Goal: Information Seeking & Learning: Learn about a topic

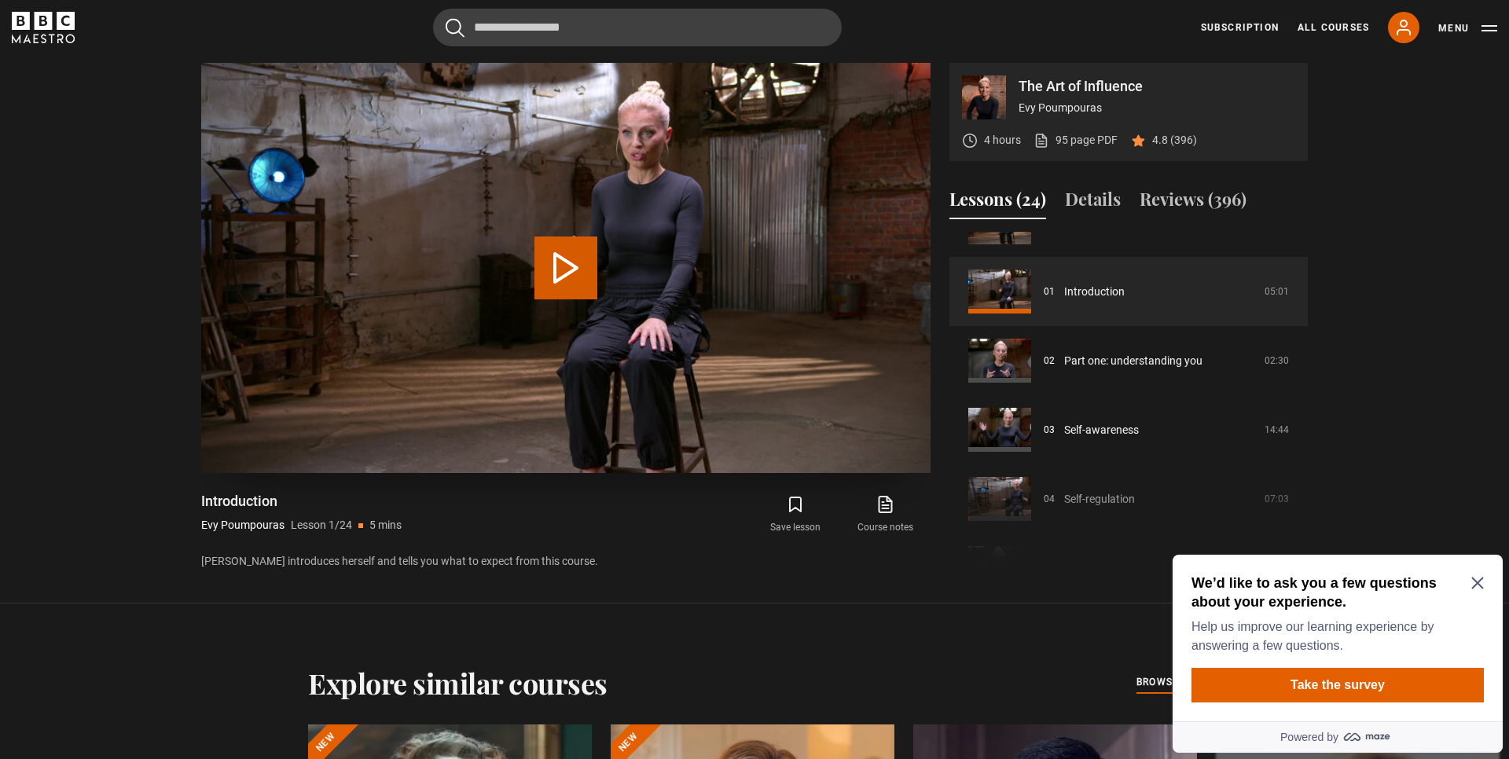
scroll to position [32, 0]
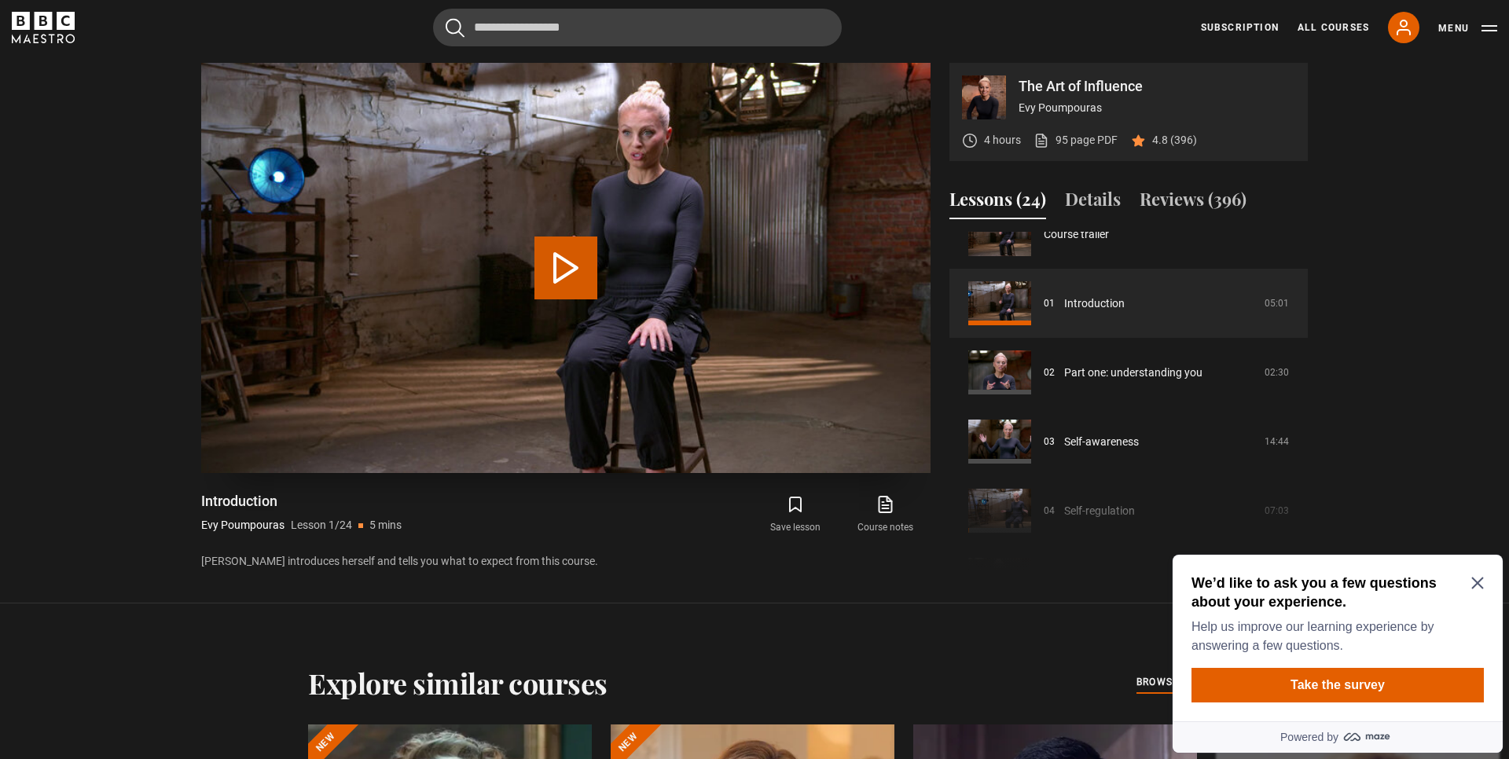
click at [577, 285] on button "Play Lesson Introduction" at bounding box center [566, 268] width 63 height 63
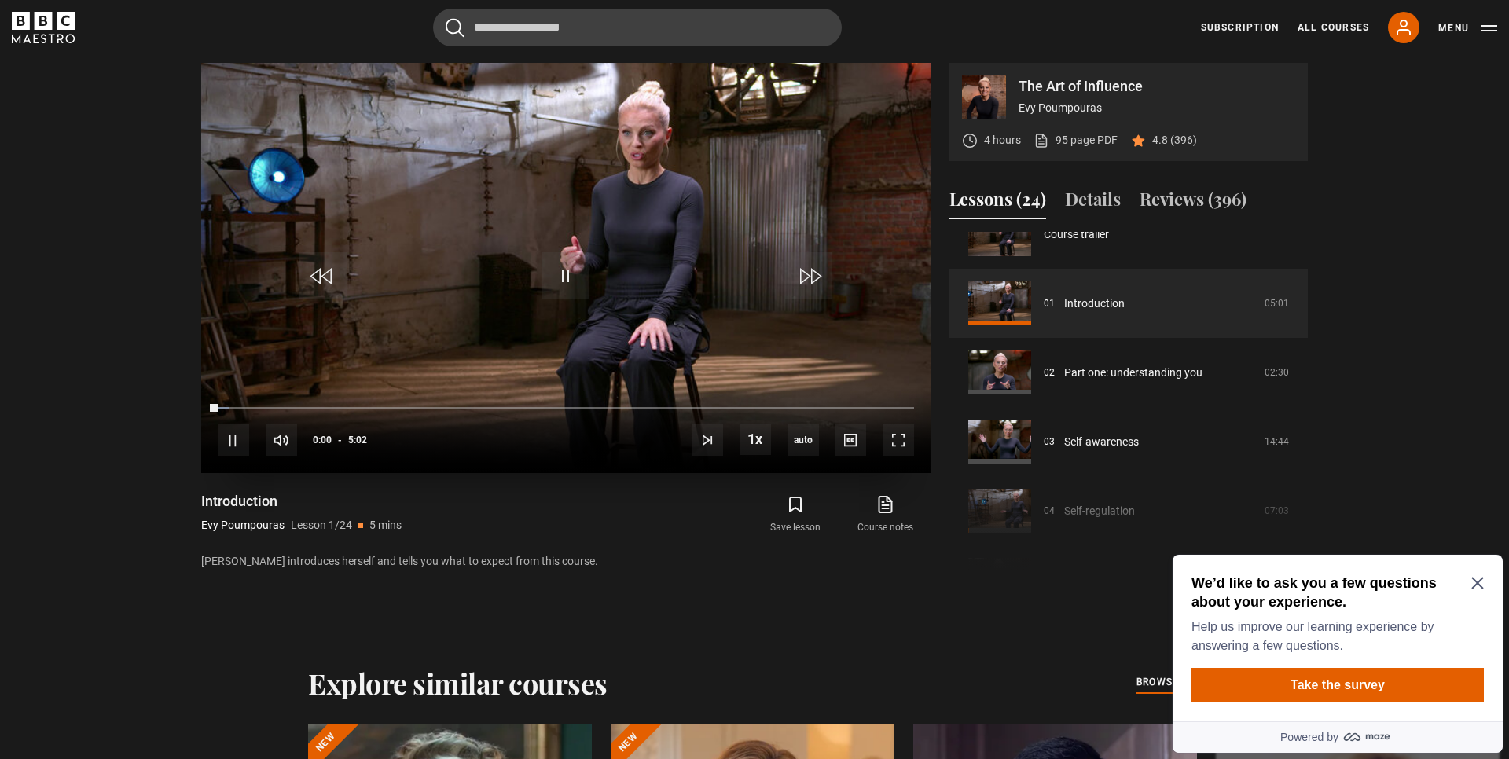
scroll to position [766, 0]
click at [1134, 371] on link "Part one: understanding you" at bounding box center [1133, 374] width 138 height 17
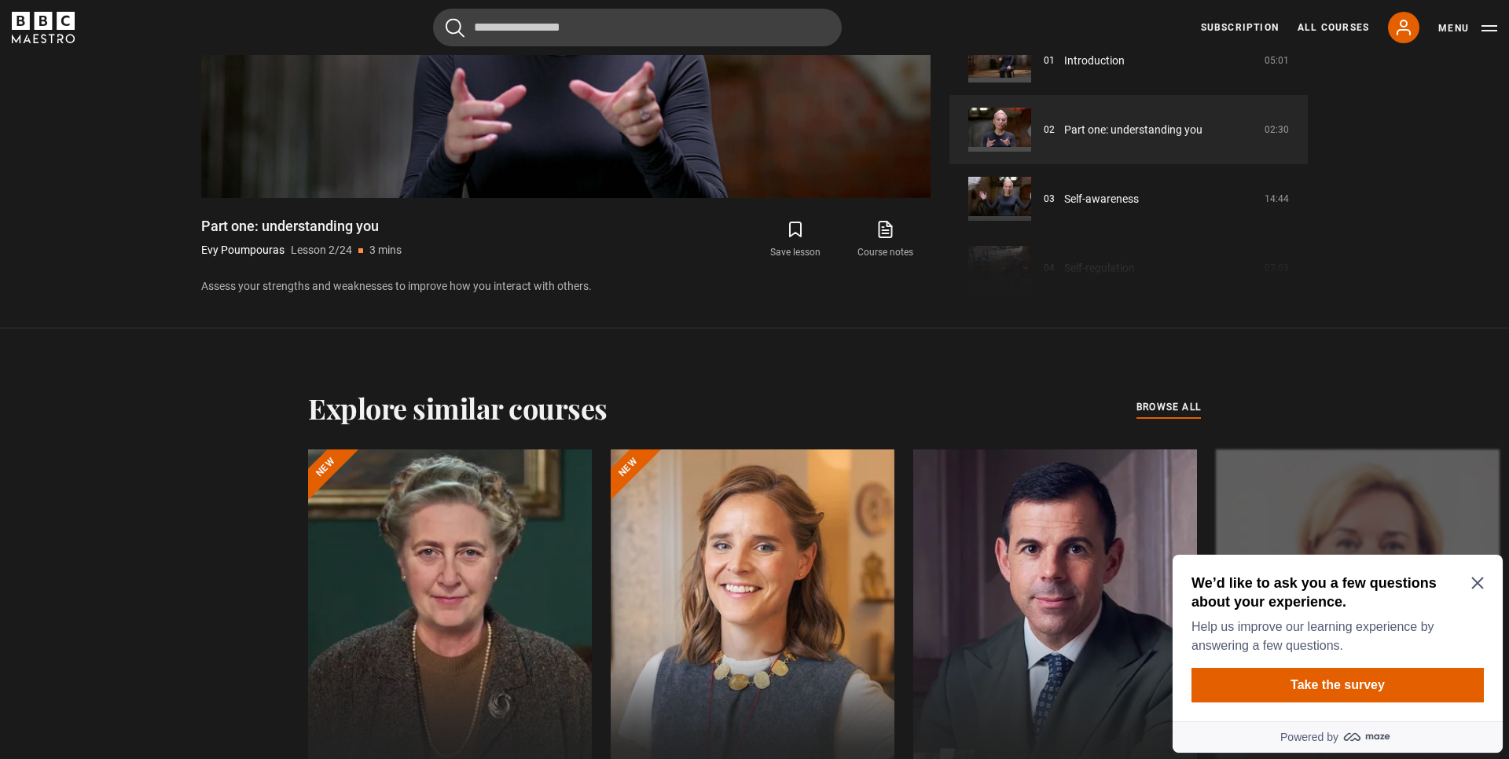
scroll to position [1044, 0]
click at [1483, 586] on icon "Close Maze Prompt" at bounding box center [1478, 583] width 13 height 13
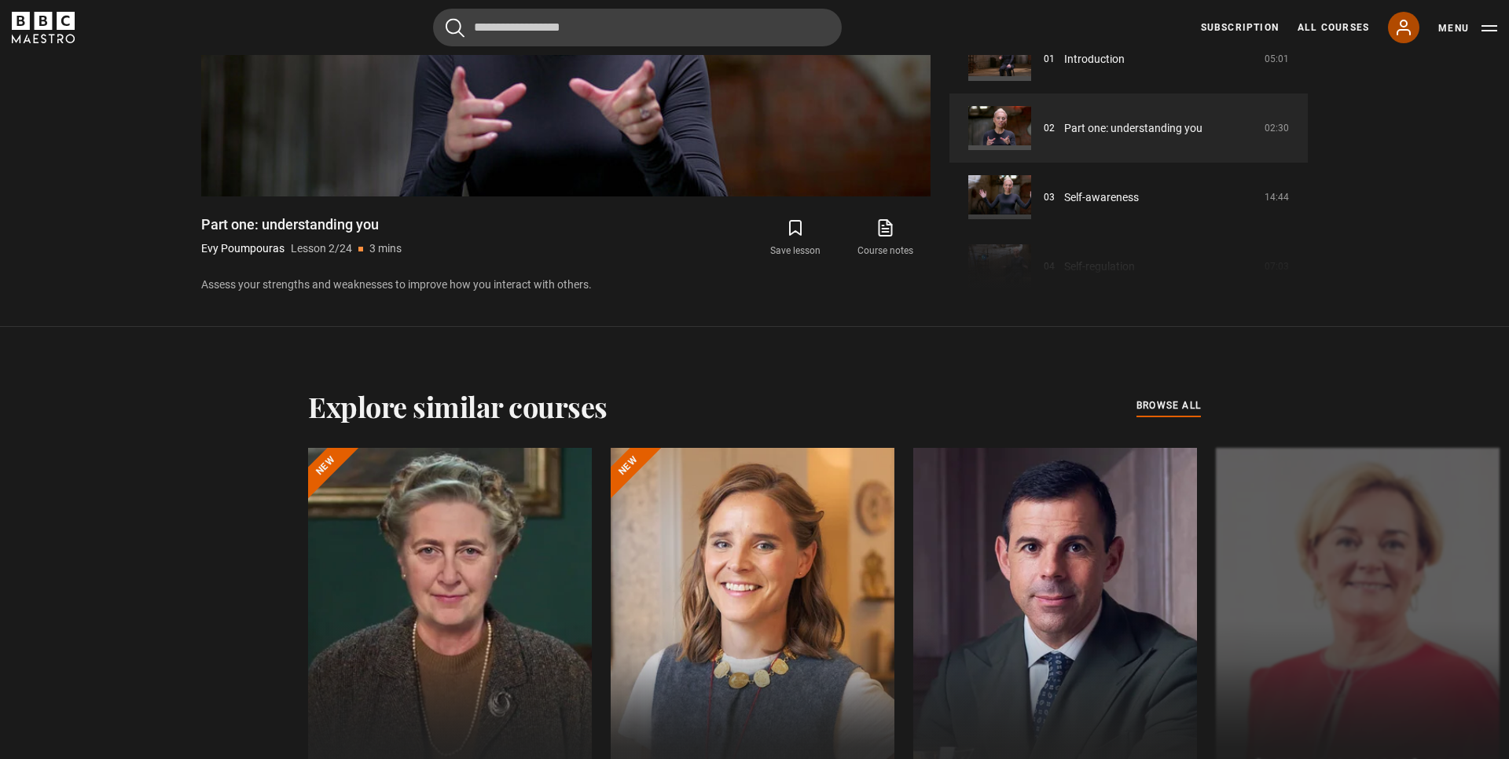
click at [1398, 25] on icon at bounding box center [1404, 27] width 19 height 19
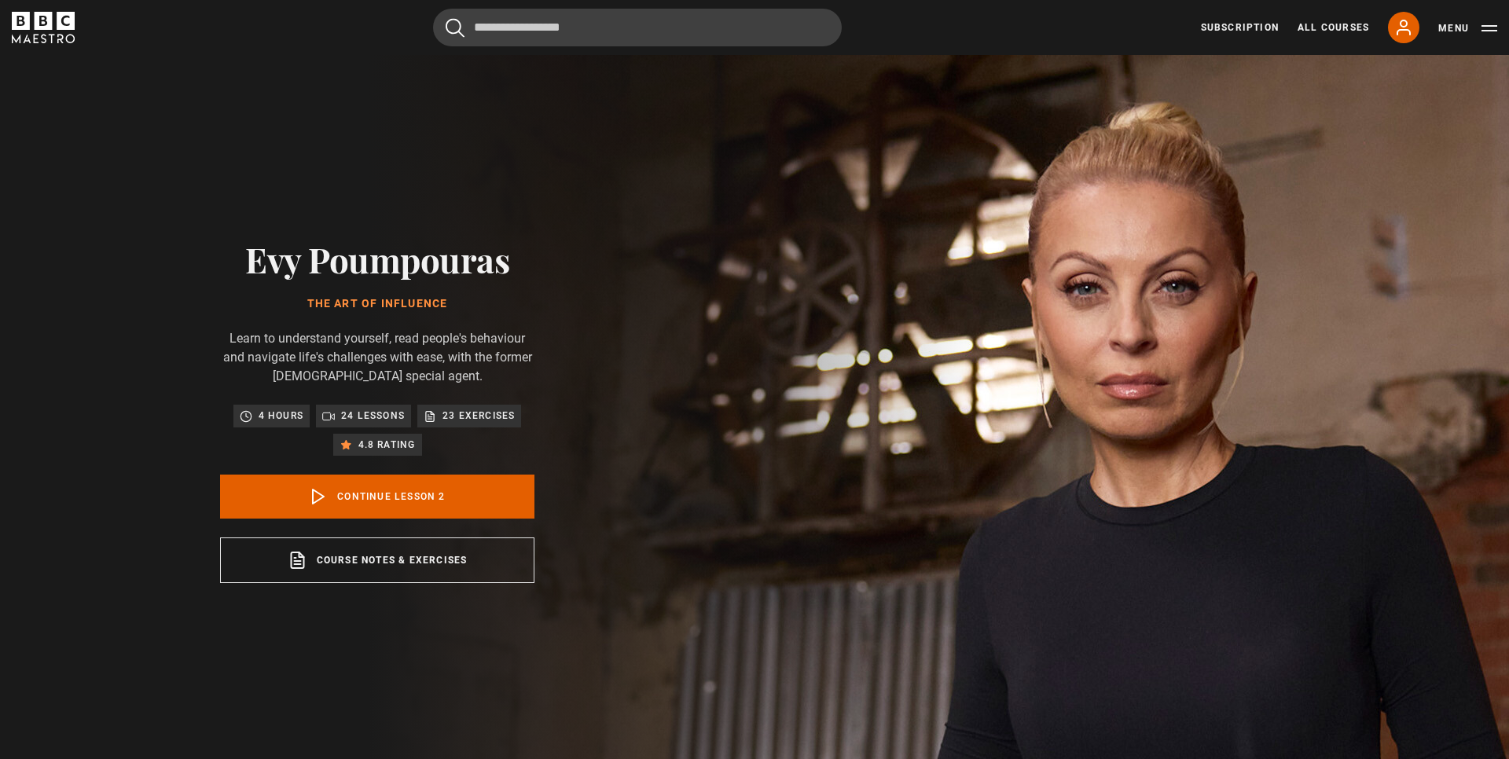
scroll to position [69, 0]
click at [484, 509] on link "Continue lesson 2" at bounding box center [377, 497] width 314 height 44
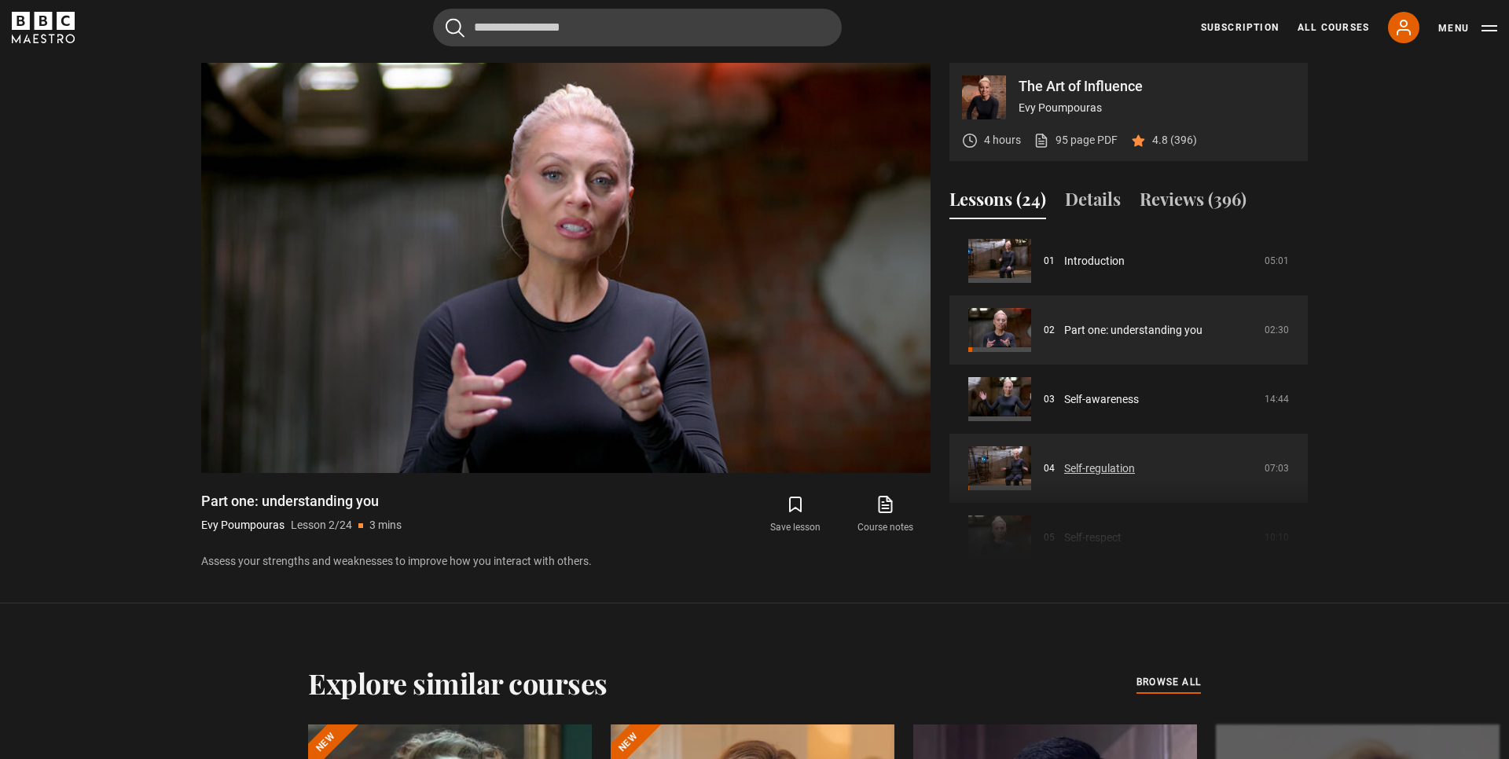
scroll to position [75, 0]
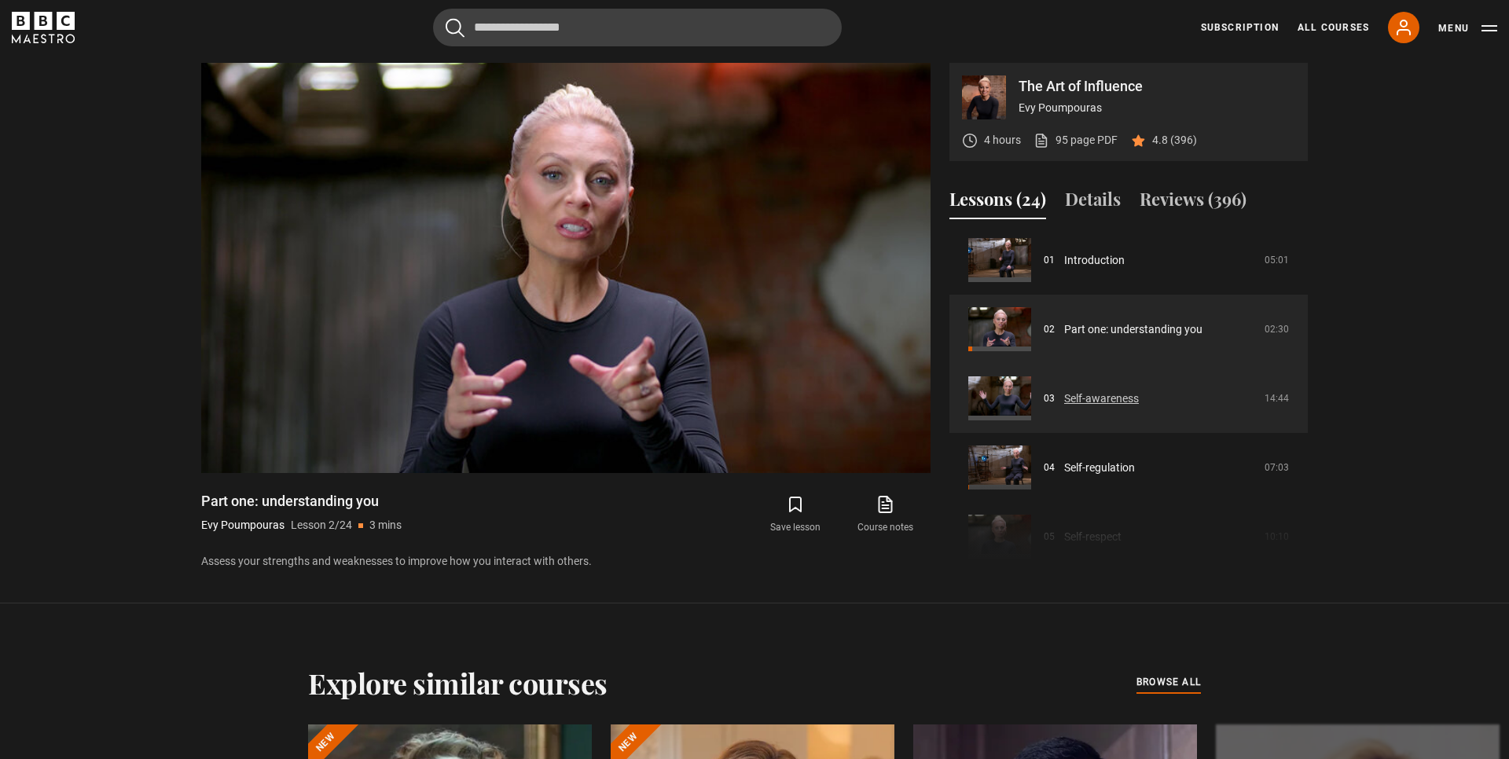
click at [1088, 402] on link "Self-awareness" at bounding box center [1101, 399] width 75 height 17
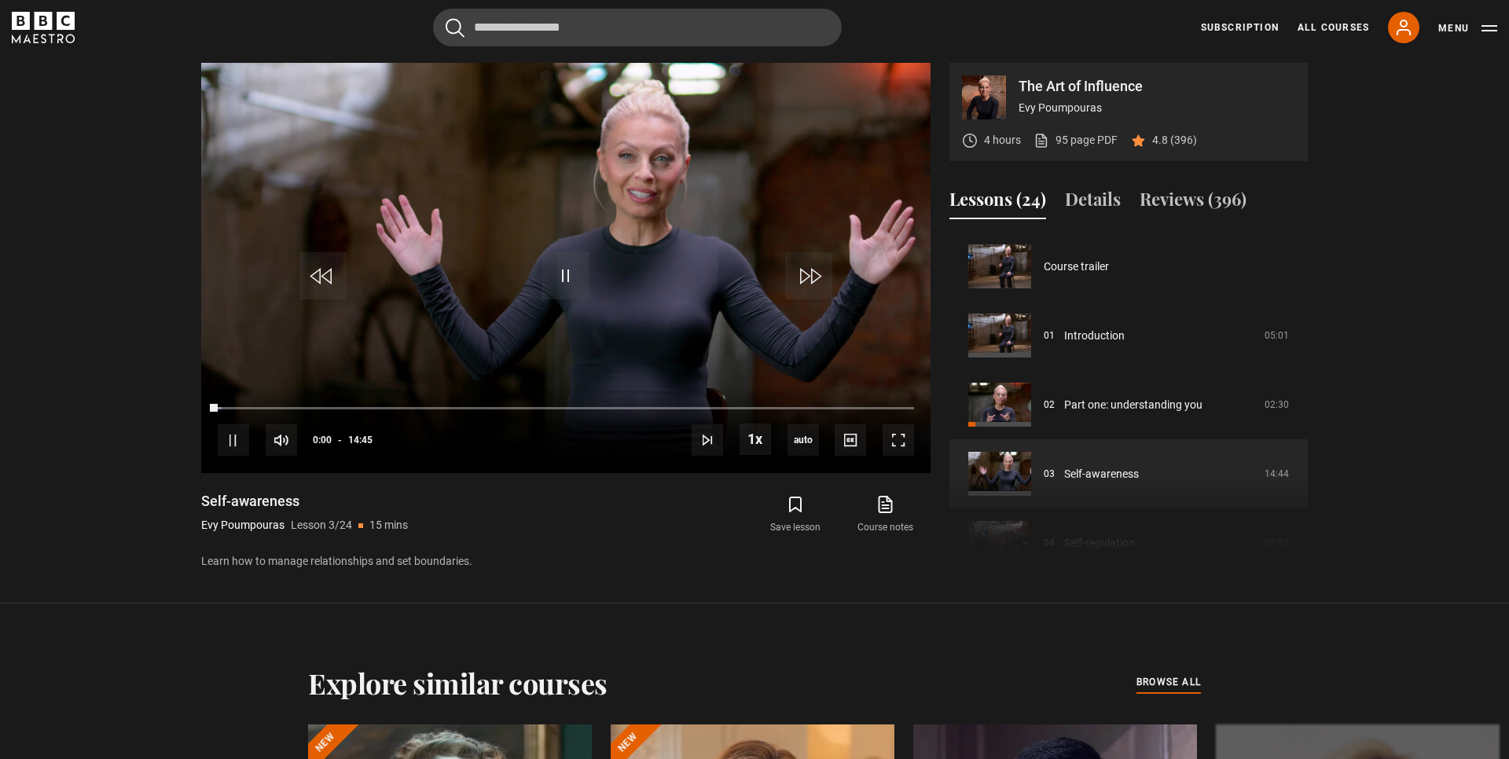
scroll to position [138, 0]
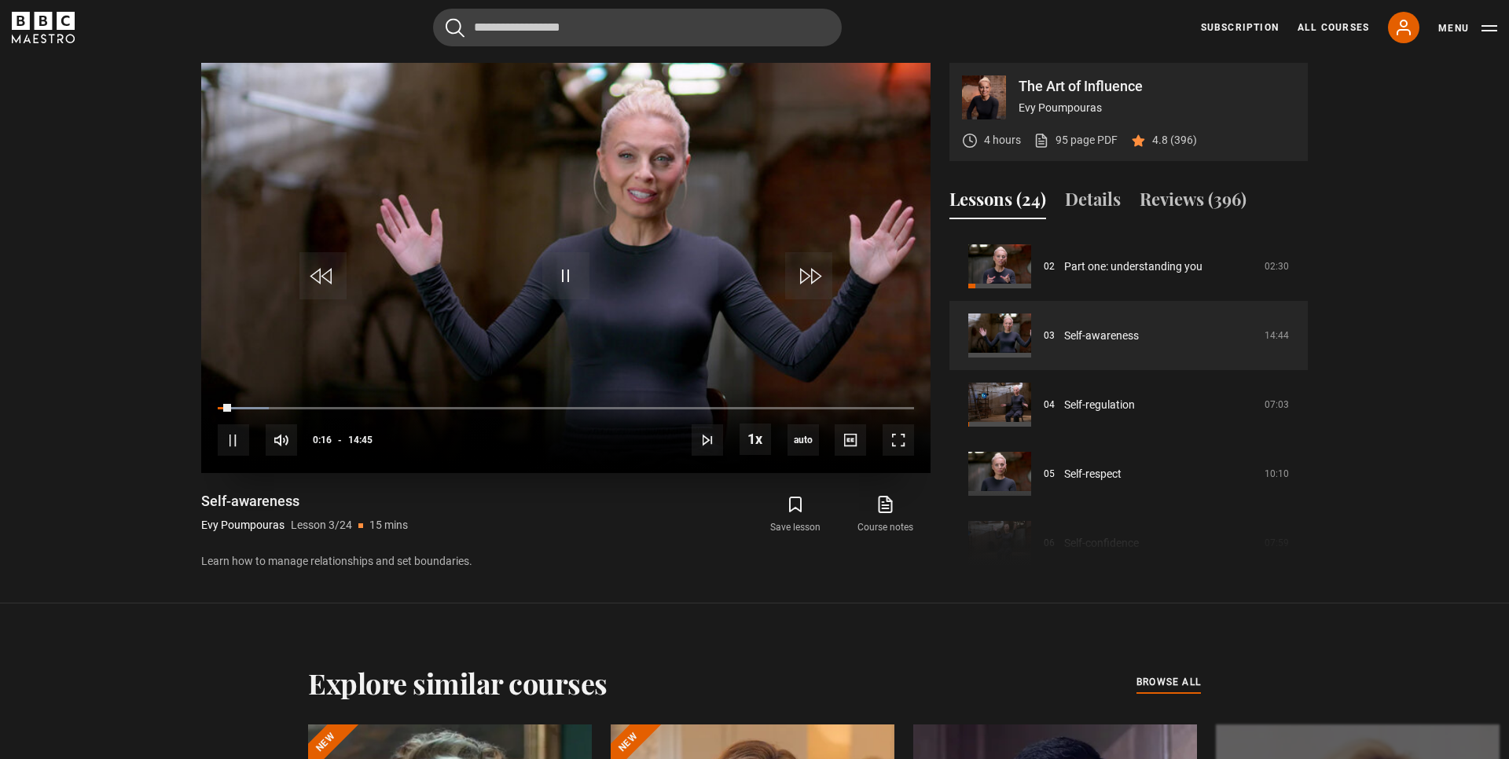
click at [623, 406] on div "10s Skip Back 10 seconds Pause 10s Skip Forward 10 seconds Loaded : 7.35% 11:24…" at bounding box center [566, 429] width 730 height 87
click at [624, 407] on div "08:36" at bounding box center [625, 408] width 2 height 5
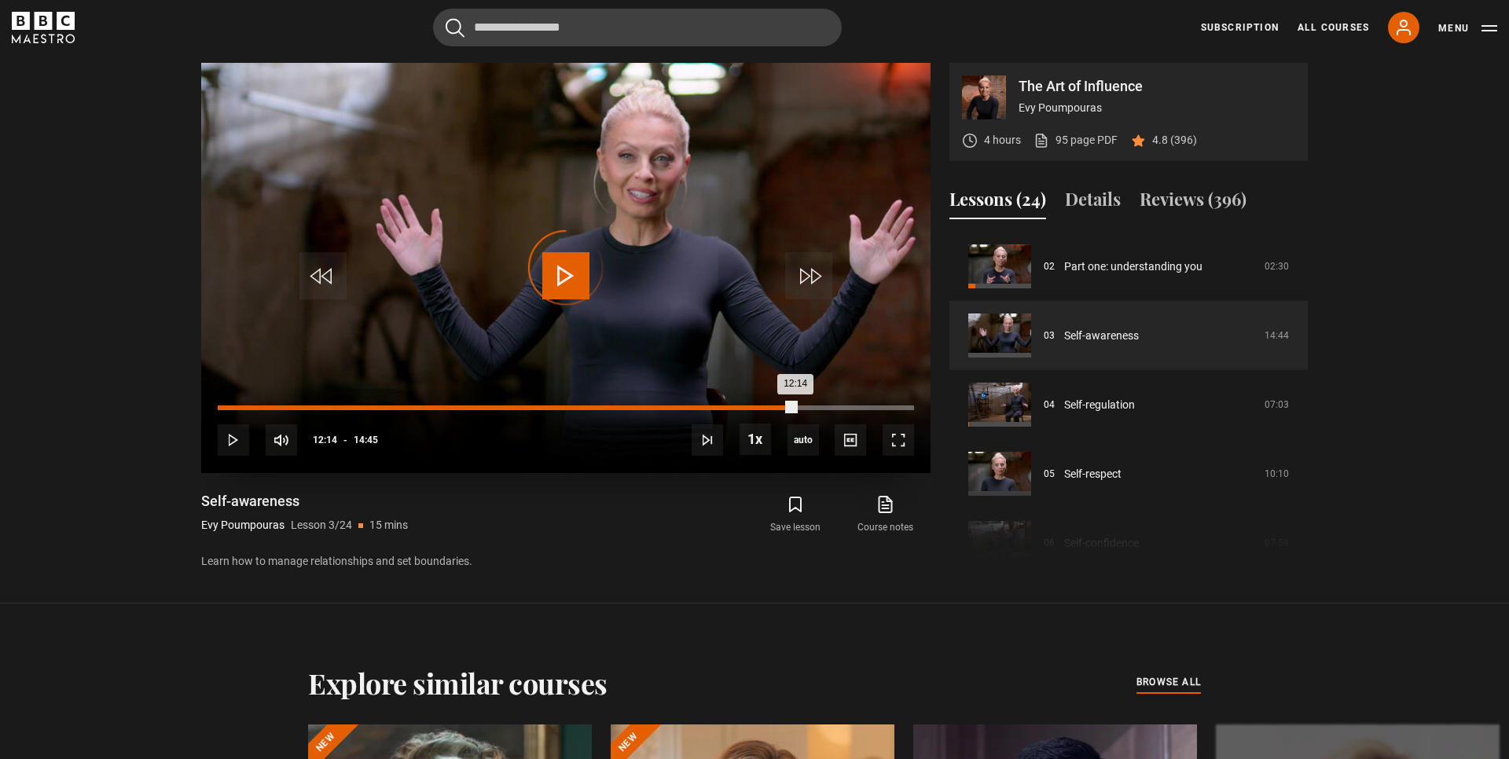
click at [795, 409] on div "Loaded : 0.00% 12:14 12:14" at bounding box center [566, 408] width 696 height 5
click at [855, 408] on div "Loaded : 88.79% 13:30 12:17" at bounding box center [566, 408] width 696 height 5
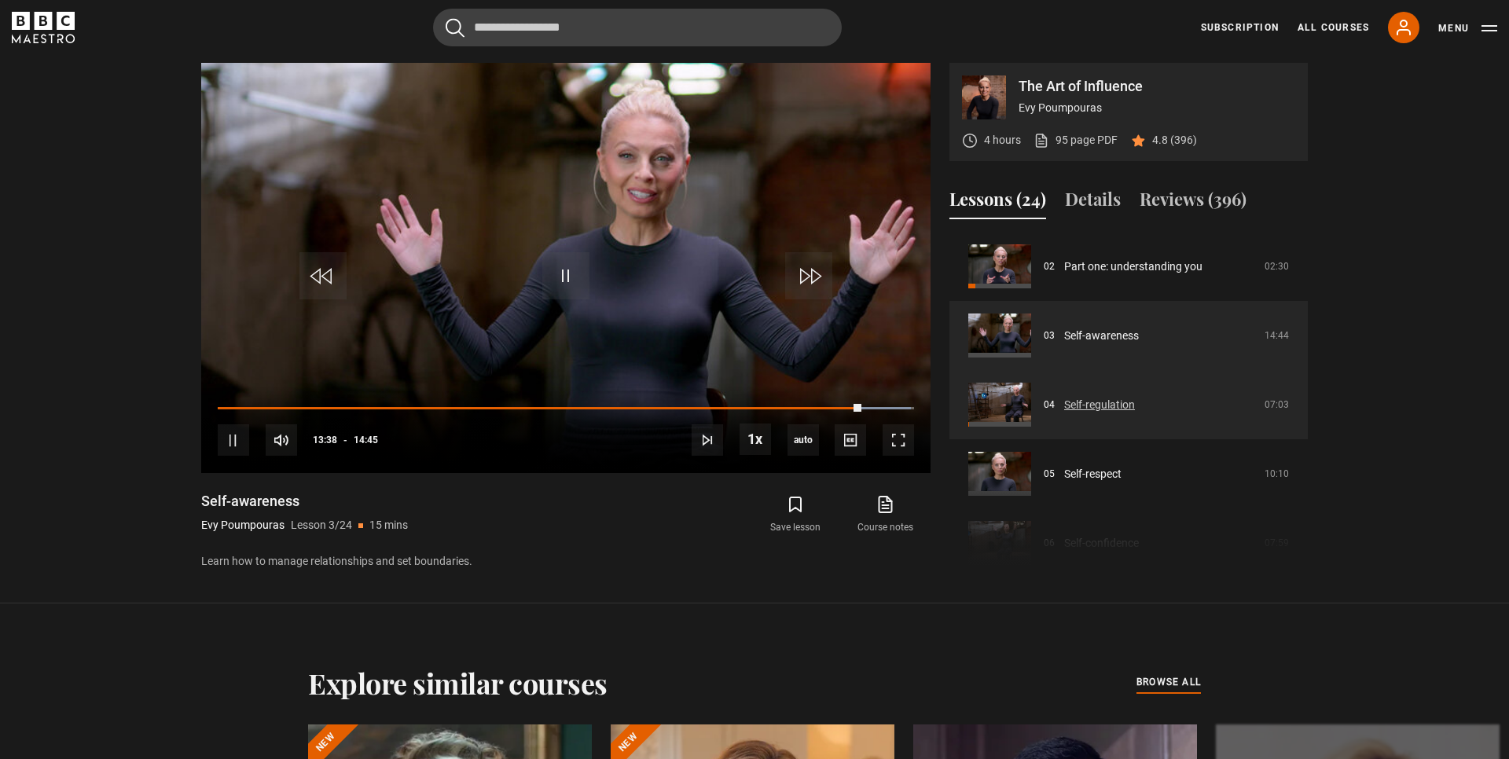
click at [1116, 410] on link "Self-regulation" at bounding box center [1099, 405] width 71 height 17
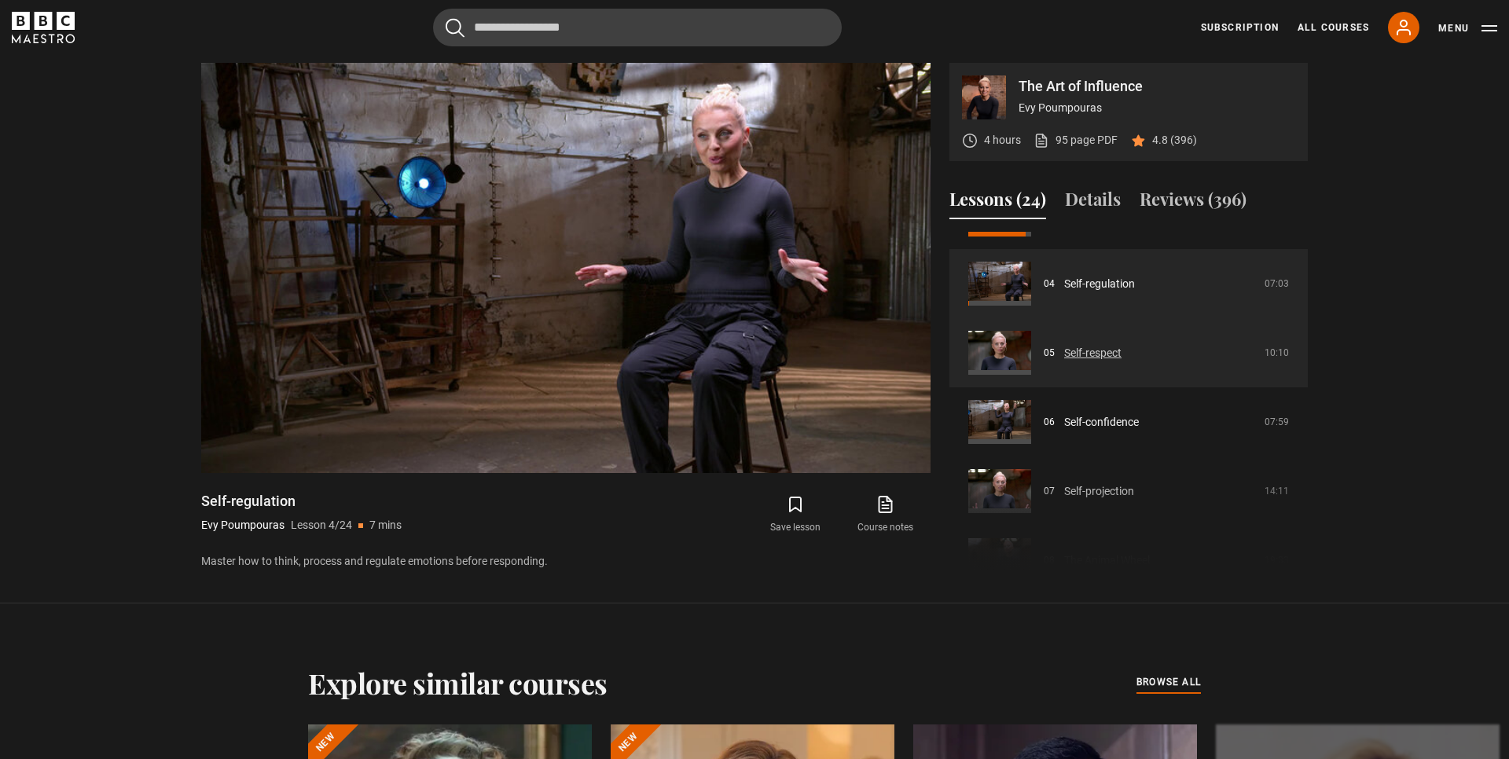
scroll to position [249, 0]
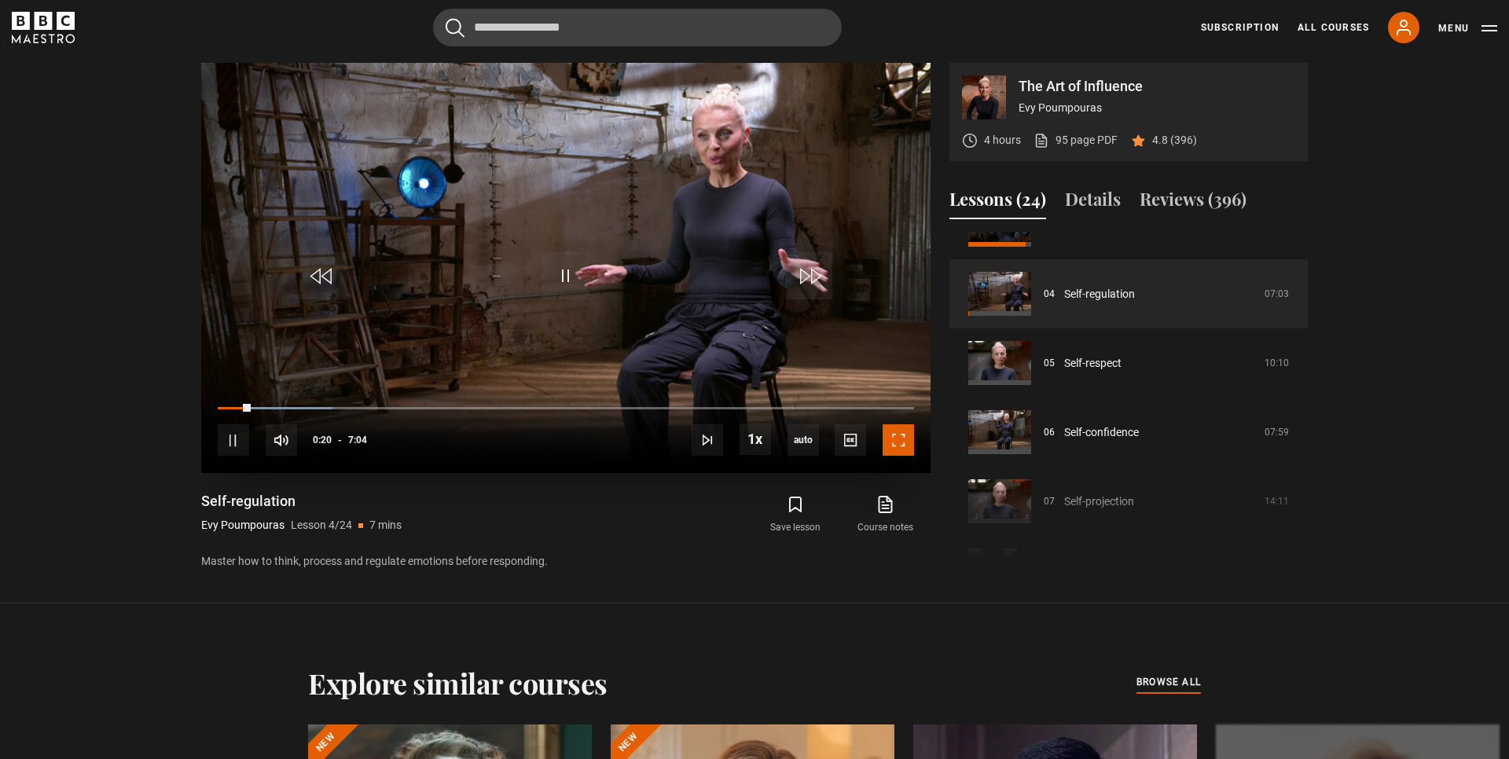
click at [897, 438] on span "Video Player" at bounding box center [898, 440] width 31 height 31
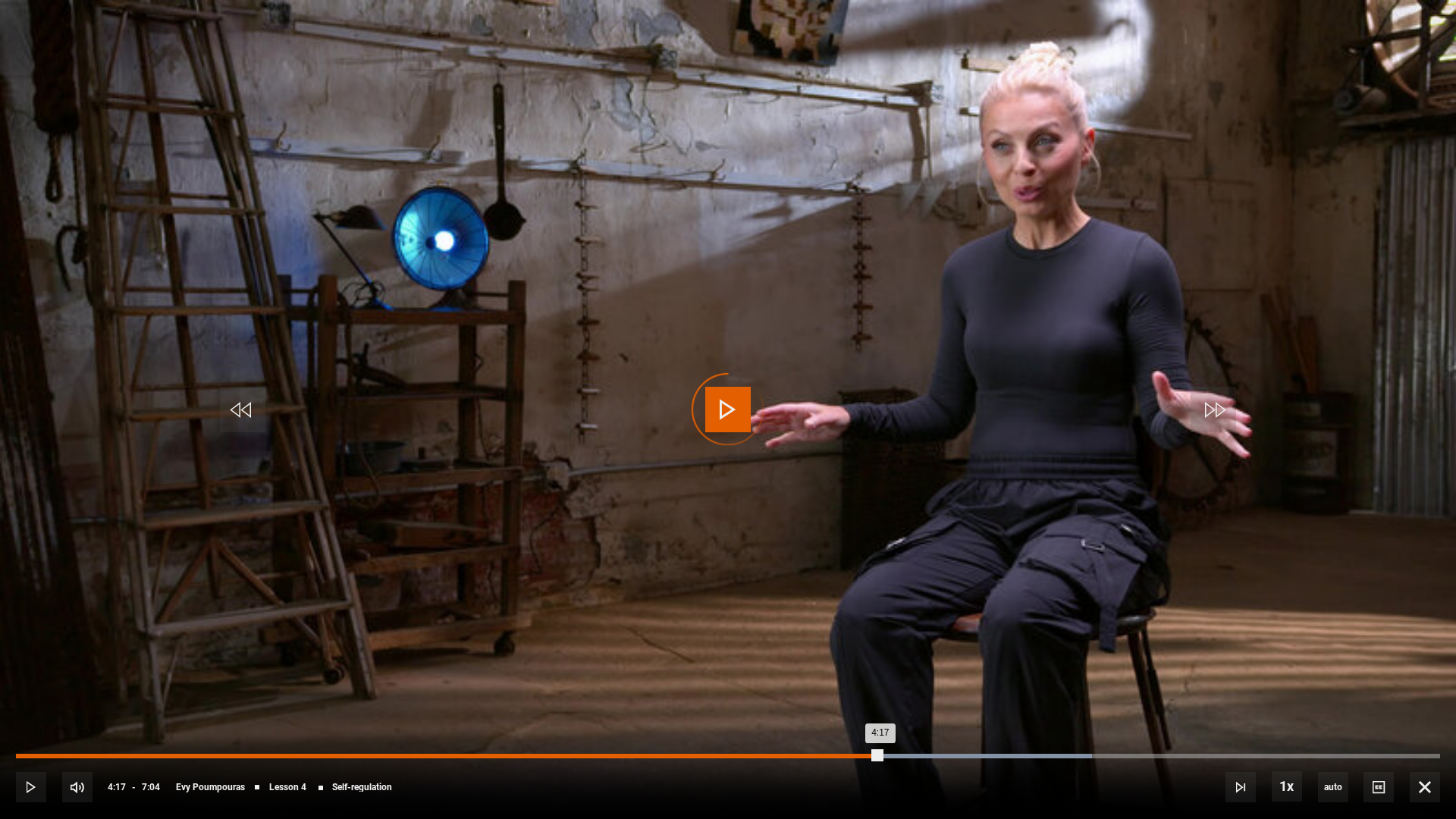
click at [862, 732] on div "Loaded : 75.55% 4:11 4:17" at bounding box center [728, 755] width 1424 height 5
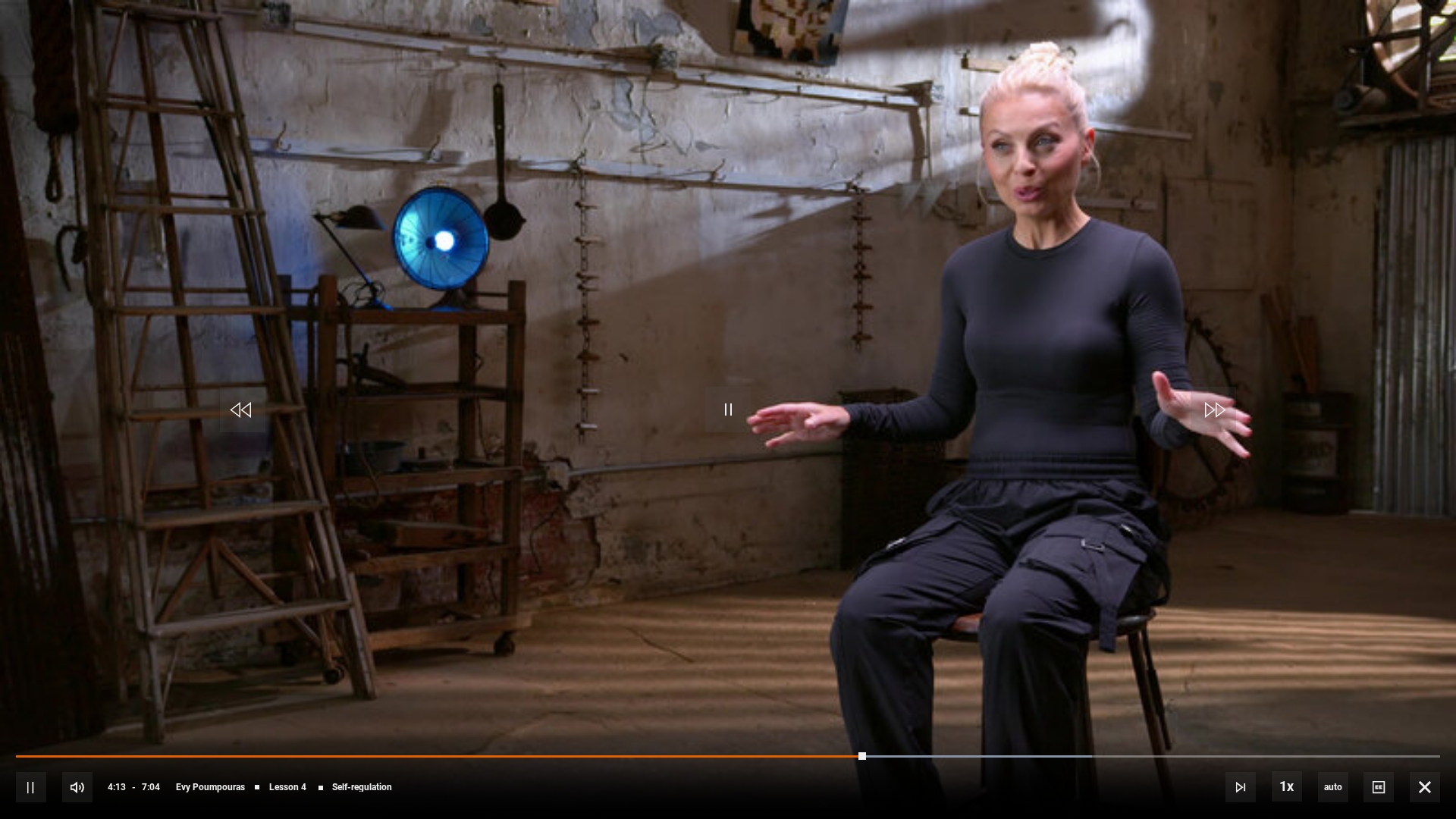
click at [836, 732] on div "10s Skip Back 10 seconds Pause 10s Skip Forward 10 seconds Loaded : 75.55% 4:06…" at bounding box center [728, 777] width 1456 height 84
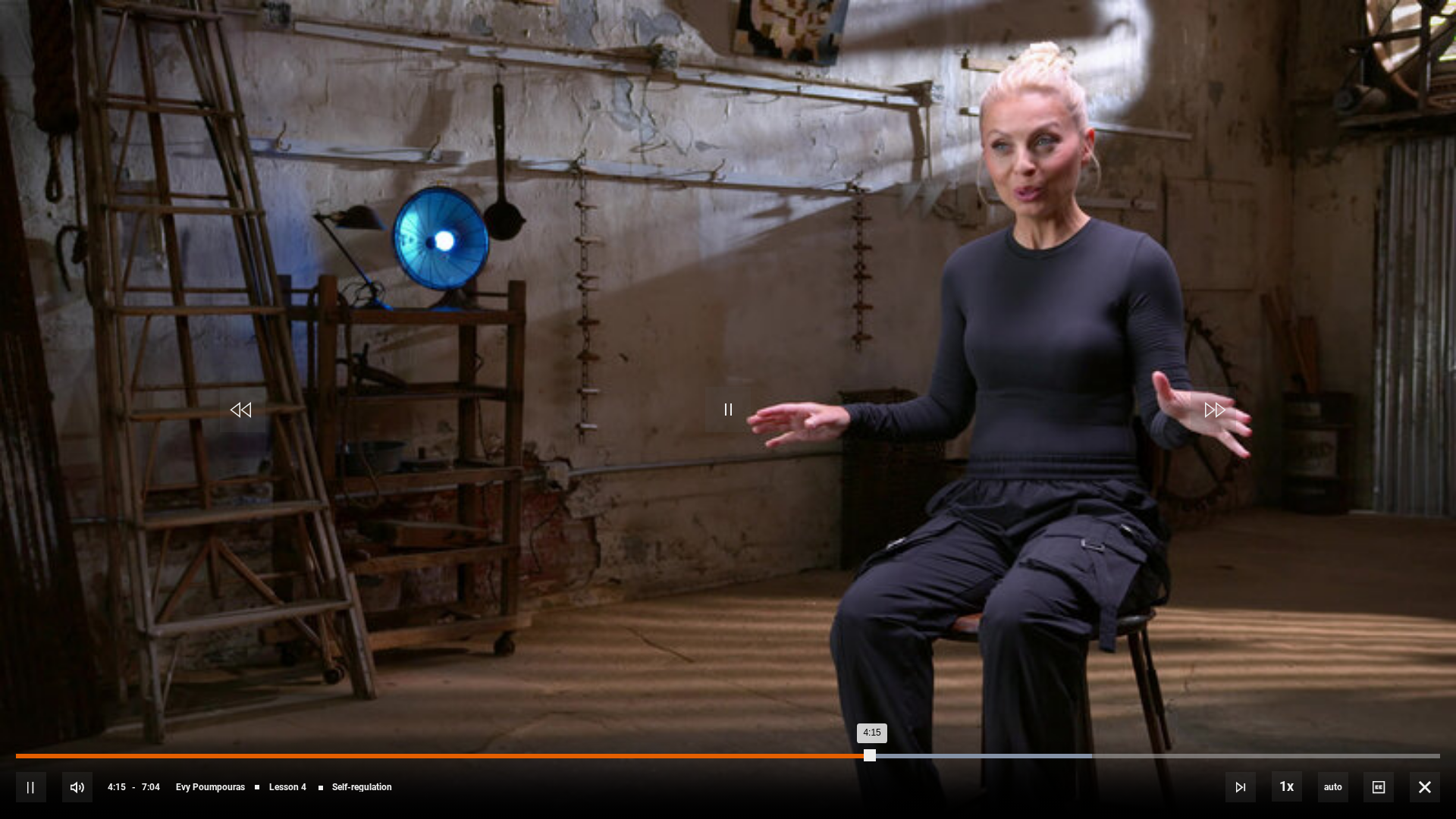
click at [836, 732] on div "4:04" at bounding box center [837, 755] width 2 height 5
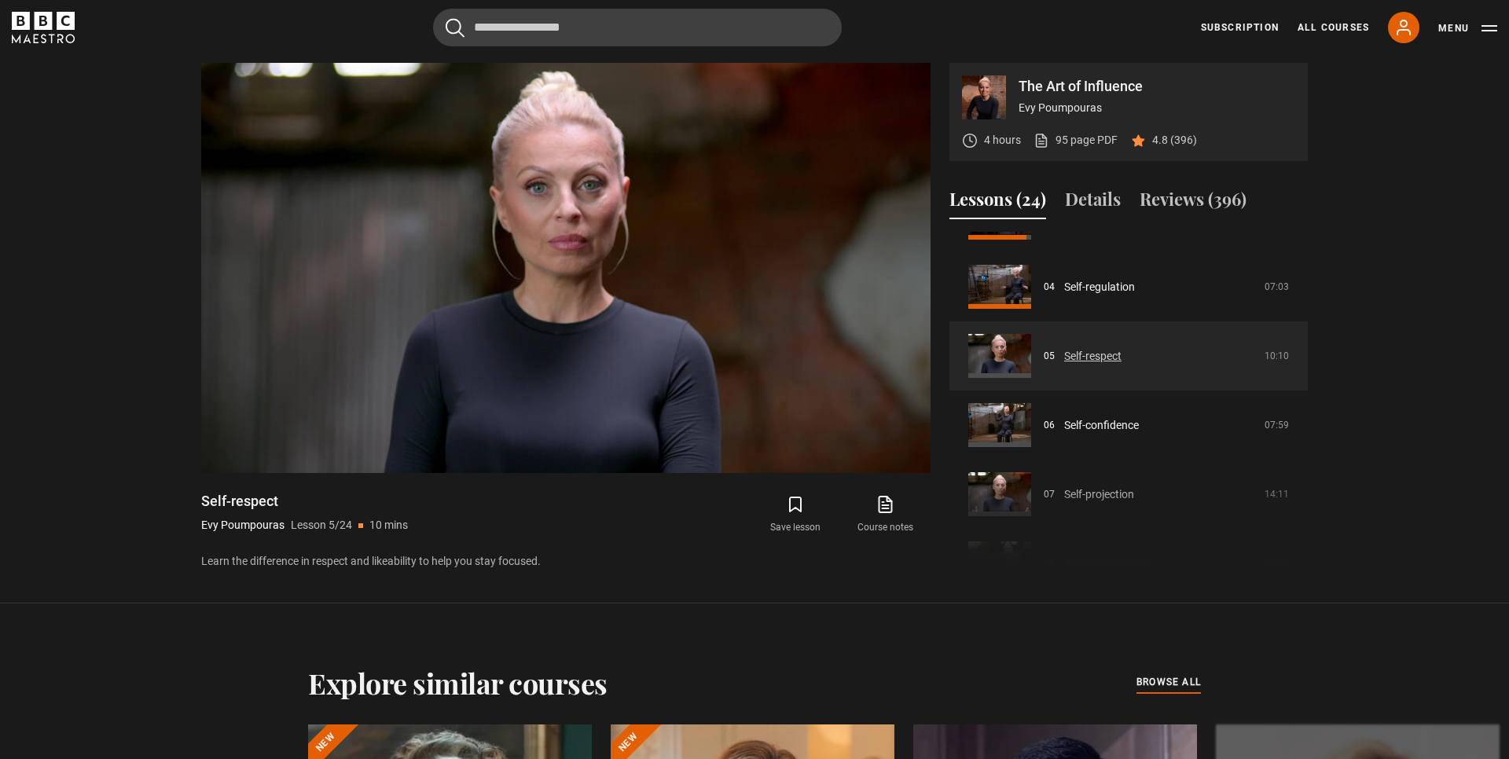
scroll to position [258, 0]
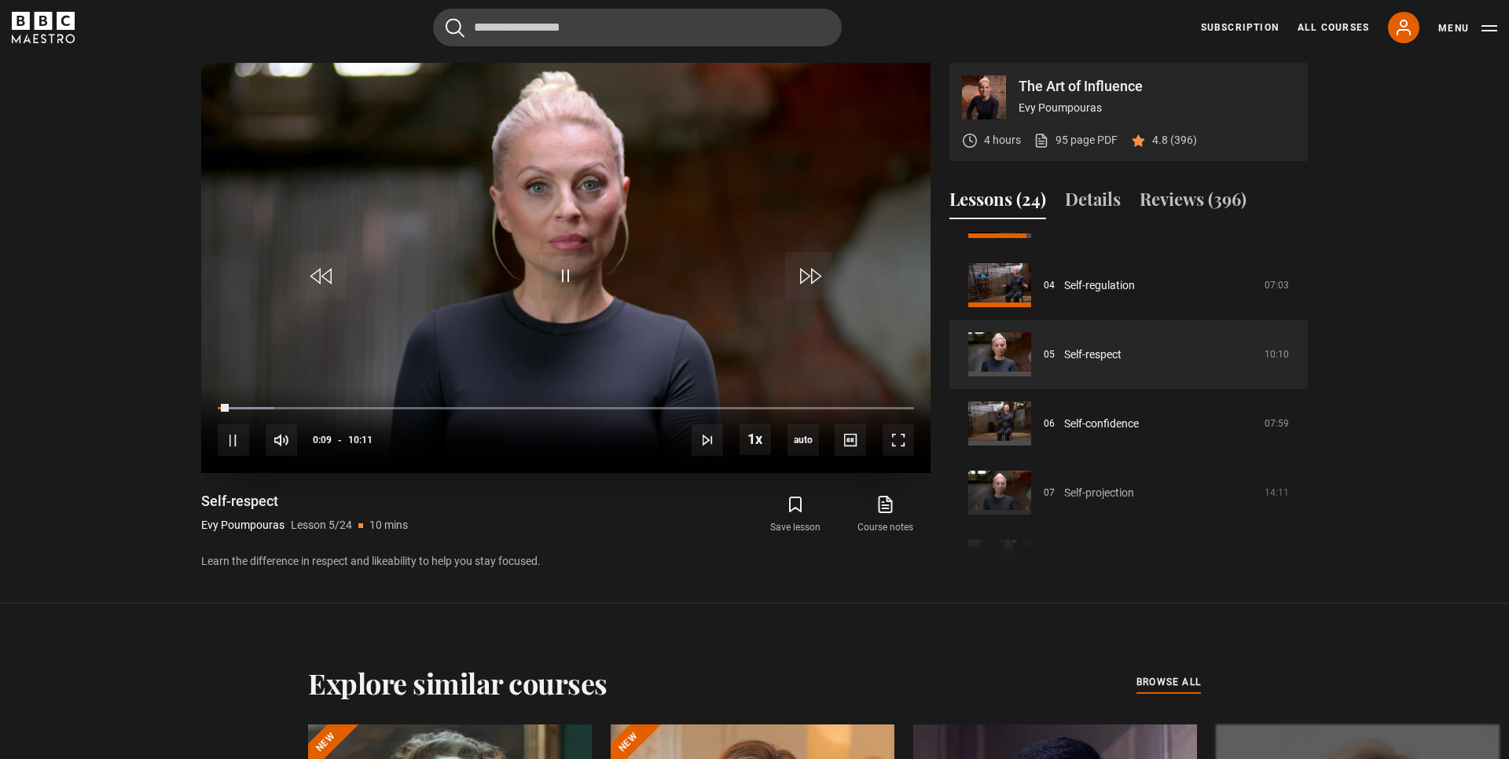
click at [813, 300] on video "Video Player" at bounding box center [566, 268] width 730 height 410
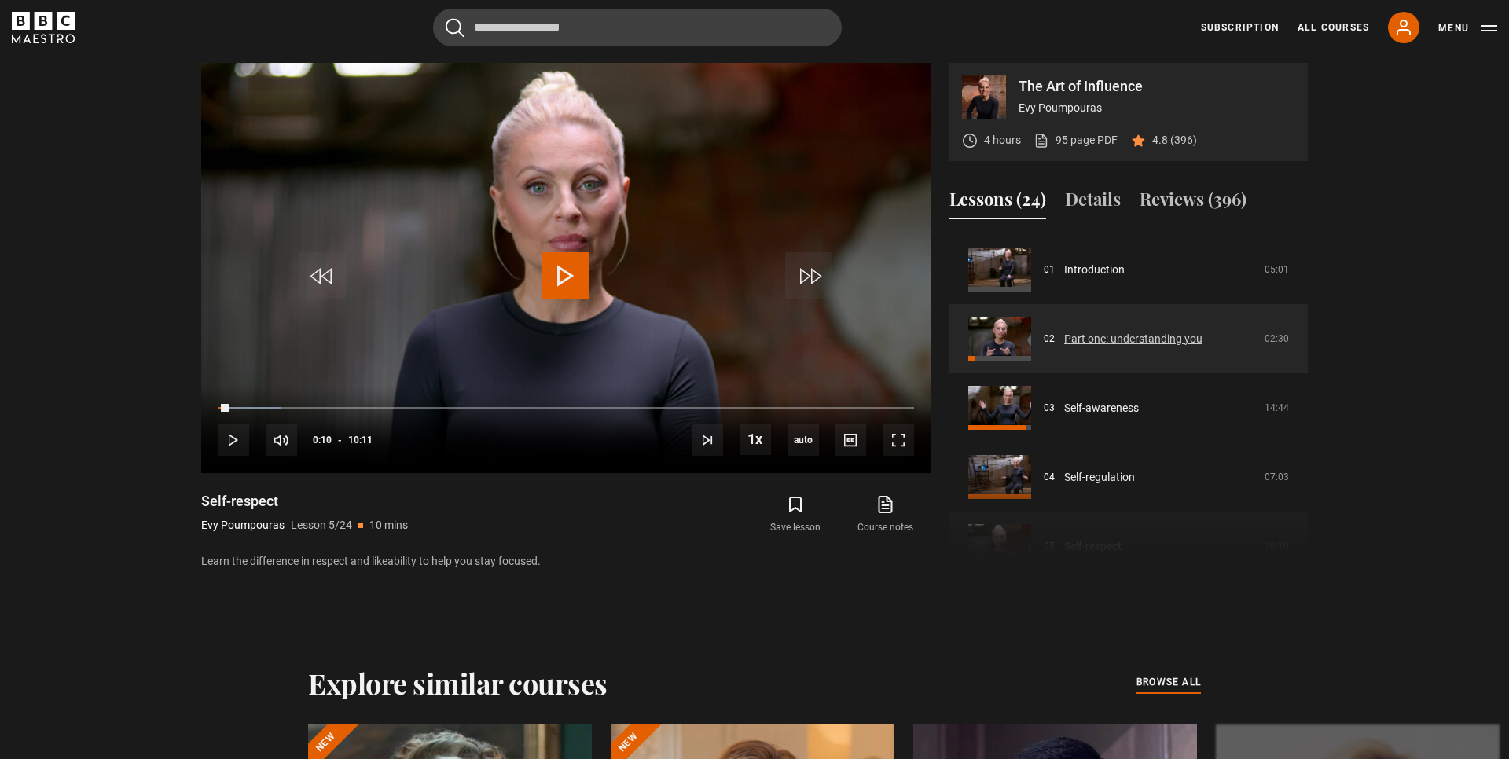
scroll to position [68, 0]
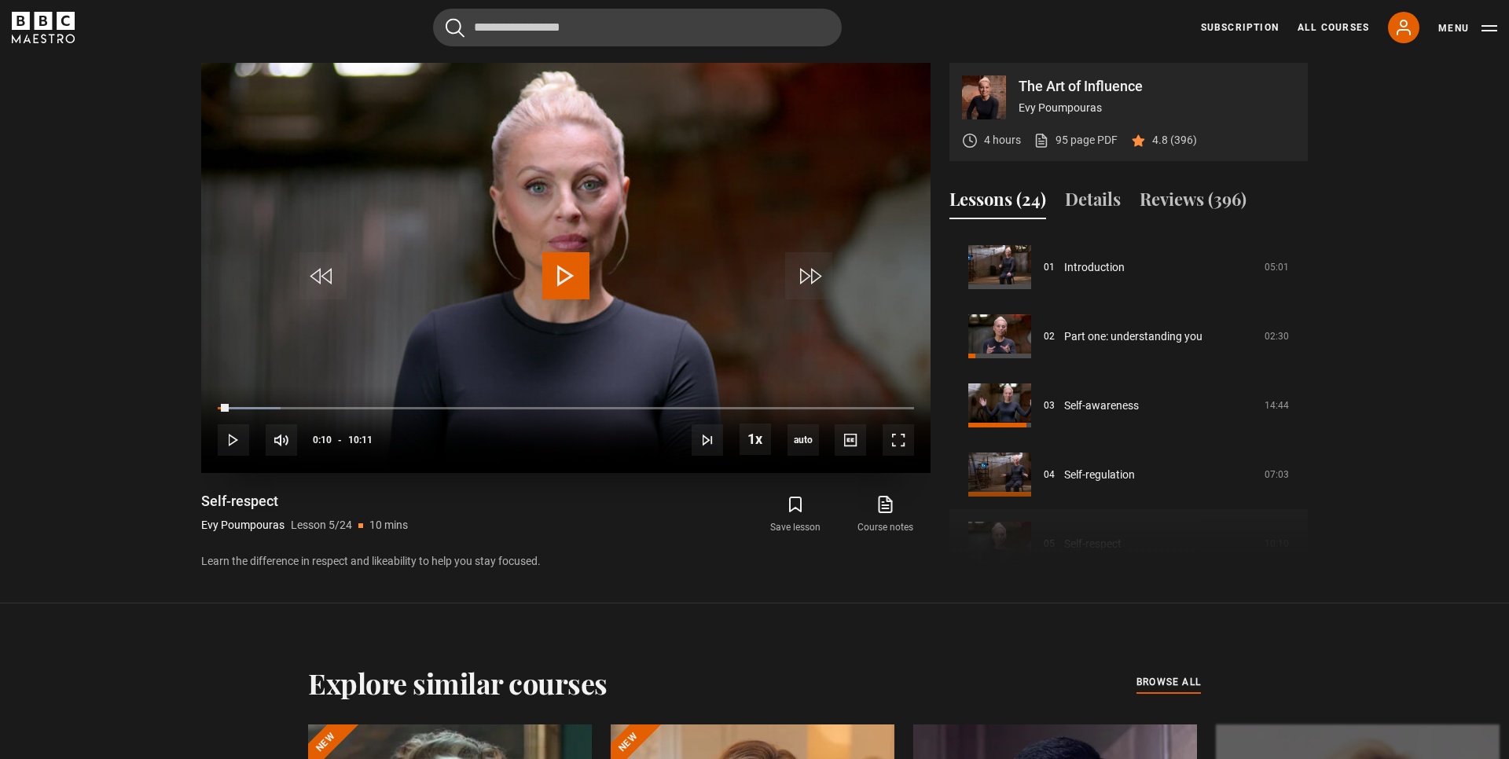
click at [565, 281] on span "Video Player" at bounding box center [565, 275] width 47 height 47
click at [899, 451] on span "Video Player" at bounding box center [898, 440] width 31 height 31
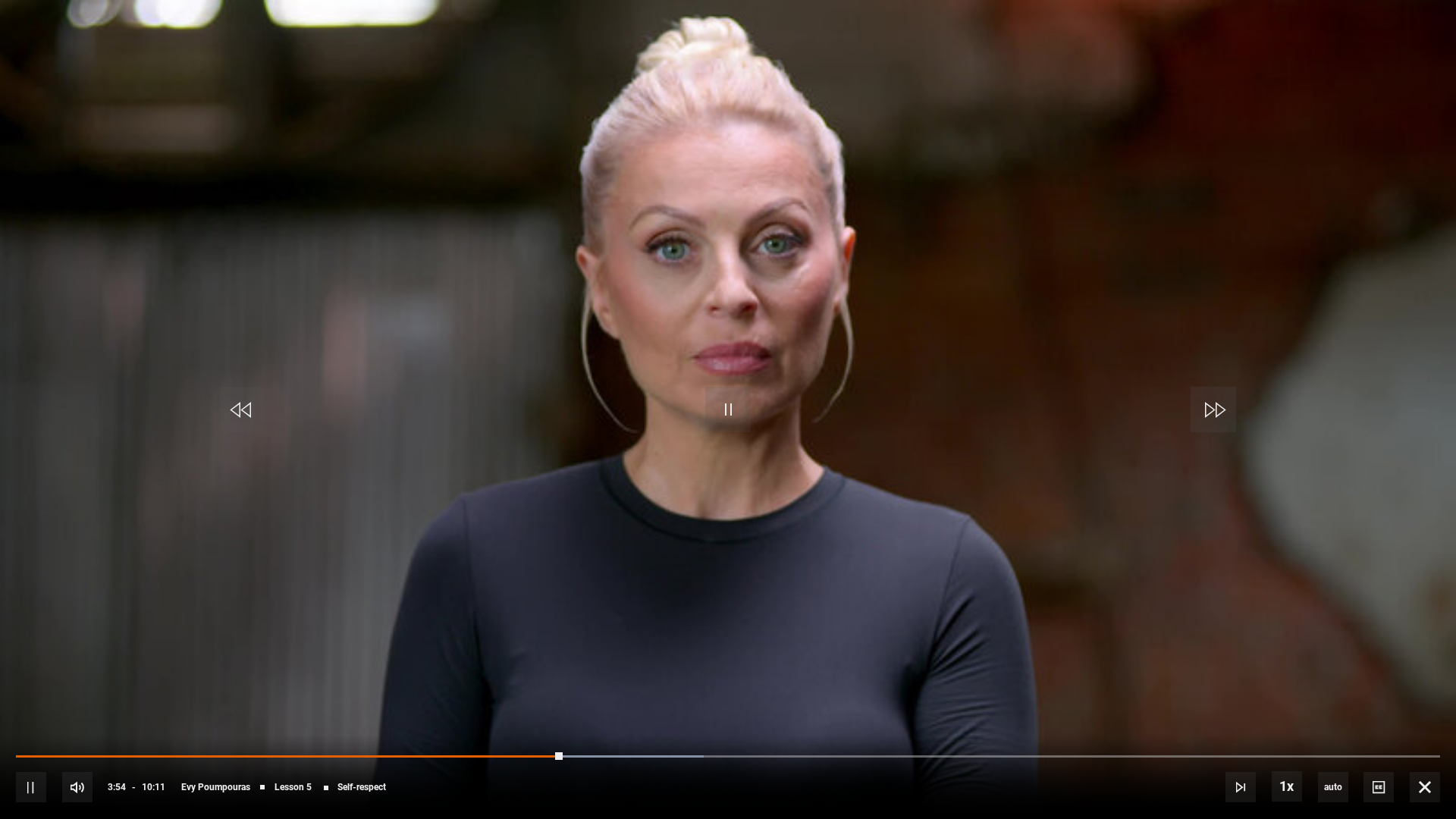
click at [758, 309] on video "Video Player" at bounding box center [728, 409] width 1456 height 819
click at [840, 328] on video "Video Player" at bounding box center [728, 409] width 1456 height 819
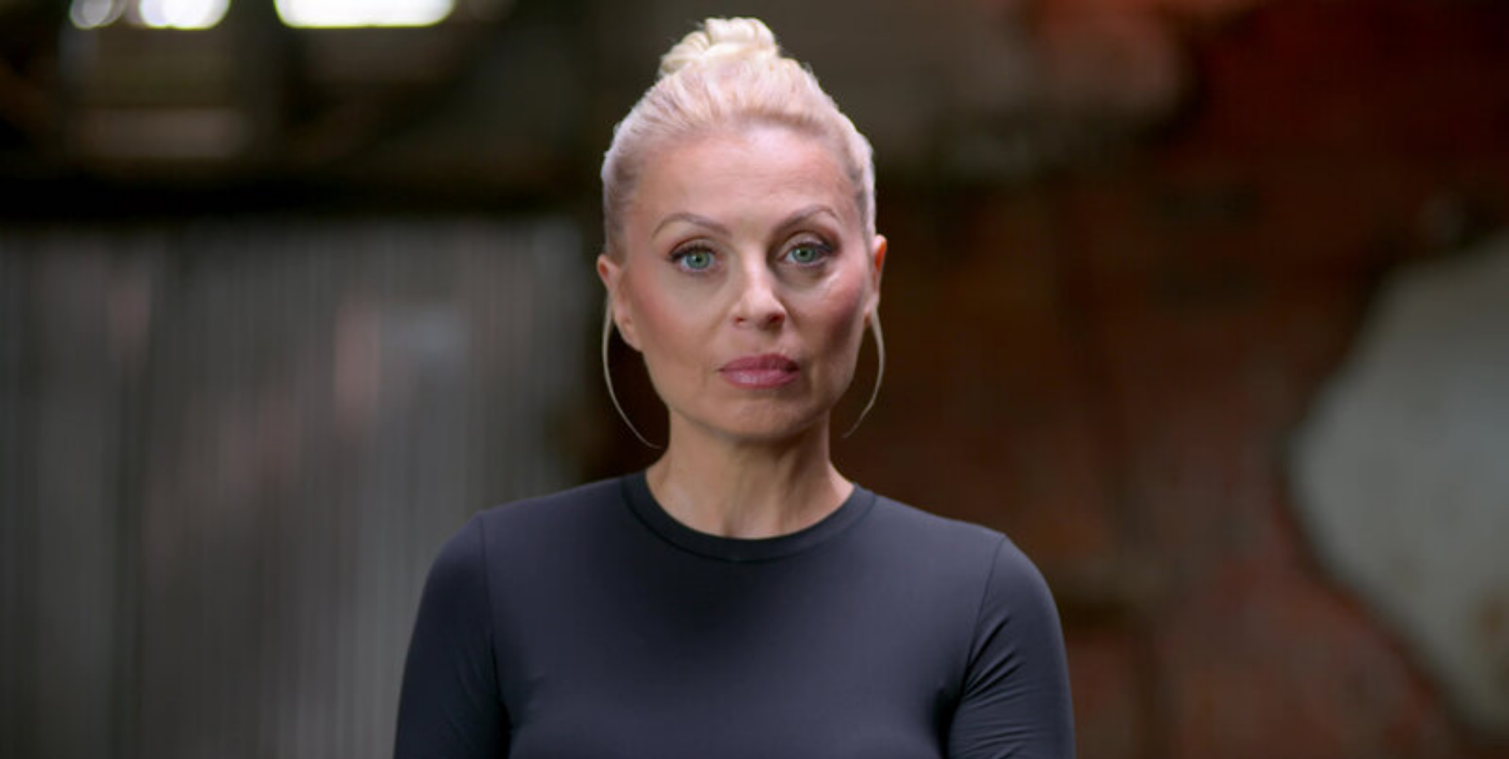
scroll to position [292, 0]
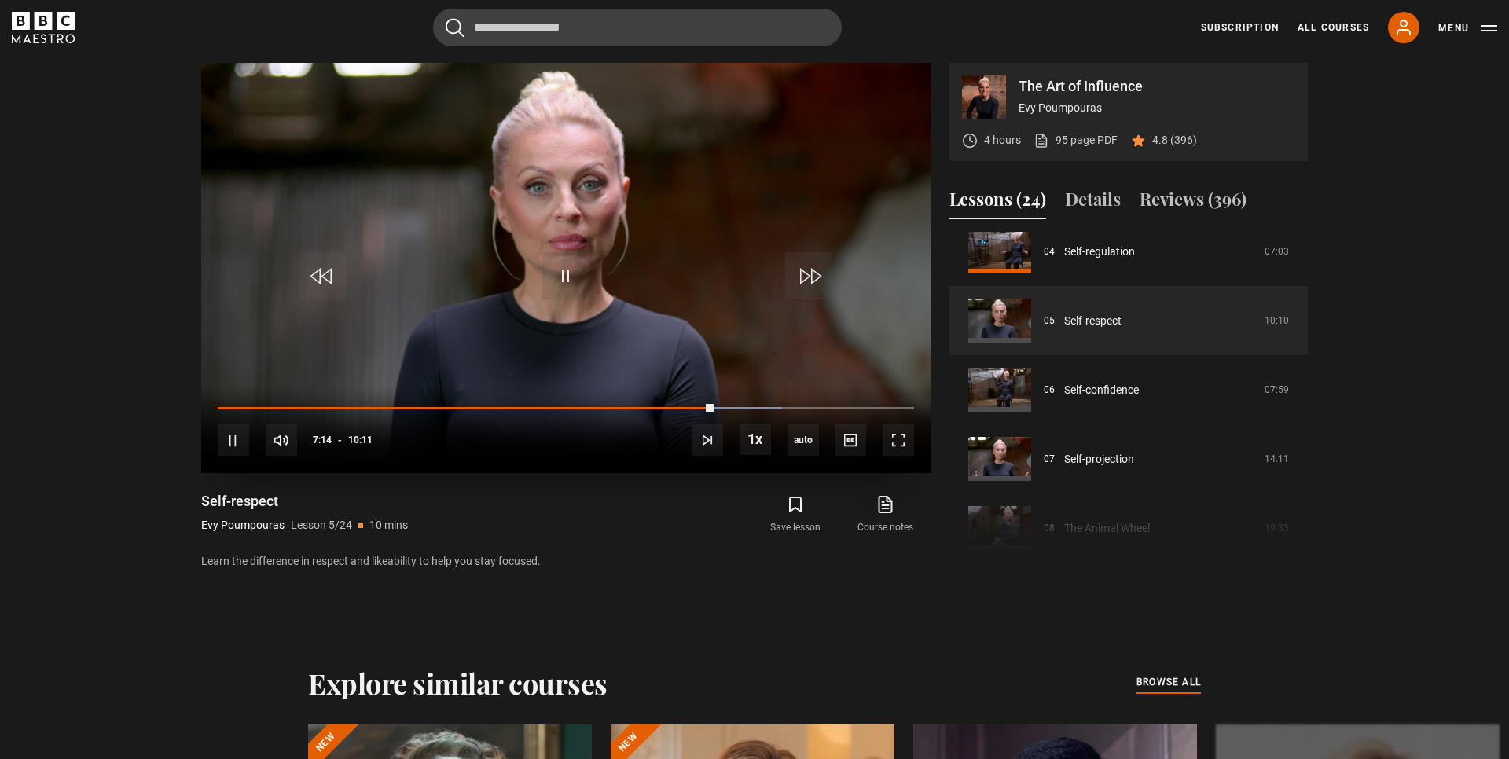
click at [520, 325] on video "Video Player" at bounding box center [566, 268] width 730 height 410
